Goal: Task Accomplishment & Management: Use online tool/utility

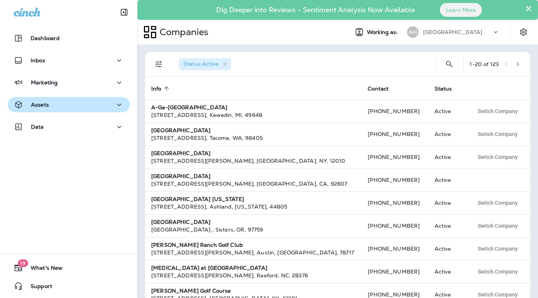
click at [66, 104] on div "Assets" at bounding box center [69, 105] width 110 height 10
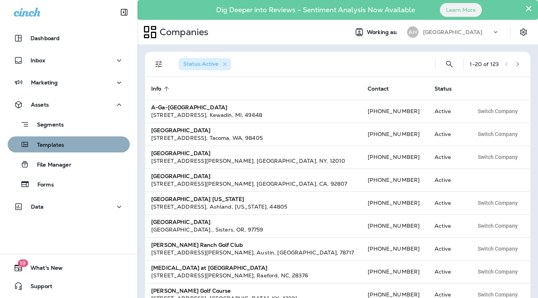
click at [63, 149] on div "Templates" at bounding box center [37, 144] width 53 height 11
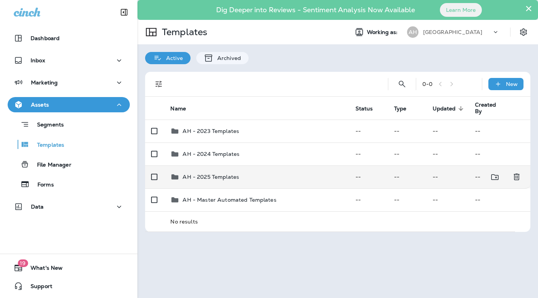
click at [221, 179] on p "AH - 2025 Templates" at bounding box center [210, 177] width 56 height 6
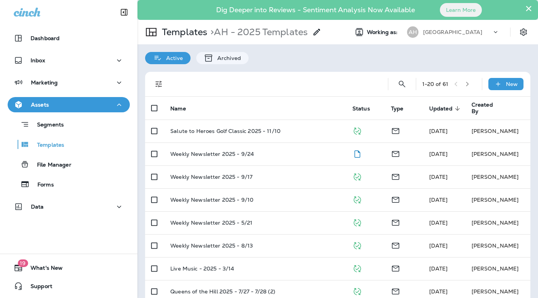
click at [529, 10] on button "×" at bounding box center [528, 8] width 7 height 12
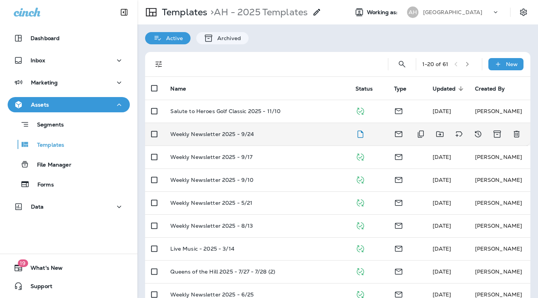
click at [226, 131] on p "Weekly Newsletter 2025 - 9/24" at bounding box center [212, 134] width 84 height 6
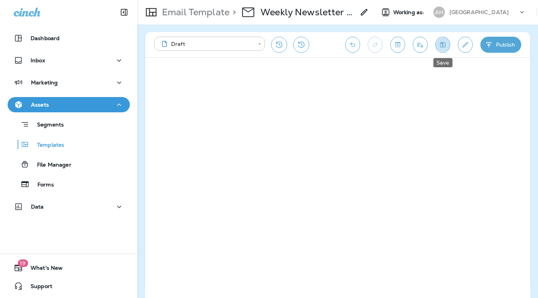
click at [440, 47] on icon "Save" at bounding box center [443, 45] width 8 height 8
click at [420, 46] on icon "Send test email" at bounding box center [420, 45] width 8 height 8
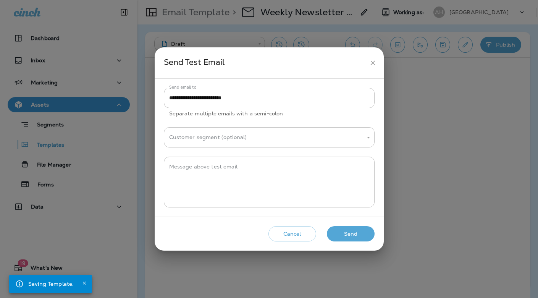
click at [341, 239] on button "Send" at bounding box center [351, 234] width 48 height 16
